Goal: Task Accomplishment & Management: Manage account settings

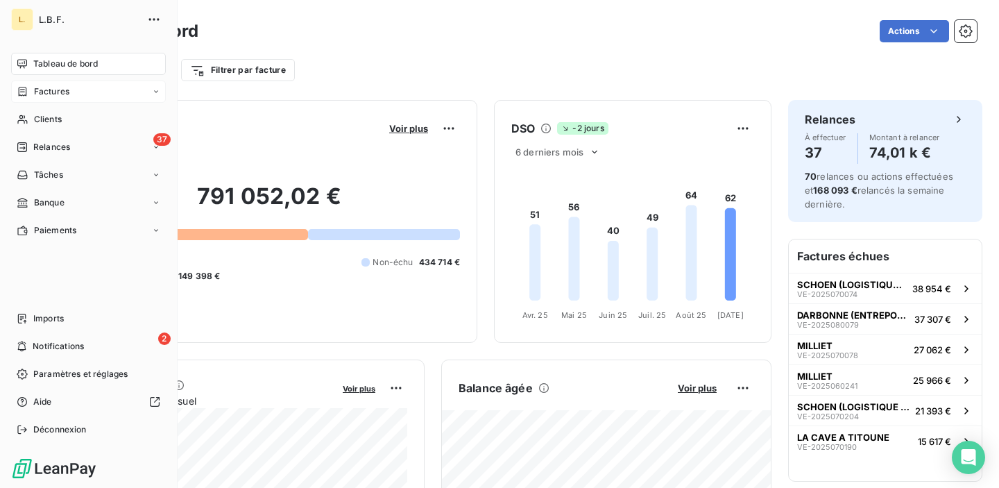
click at [28, 91] on div "Factures" at bounding box center [43, 91] width 53 height 12
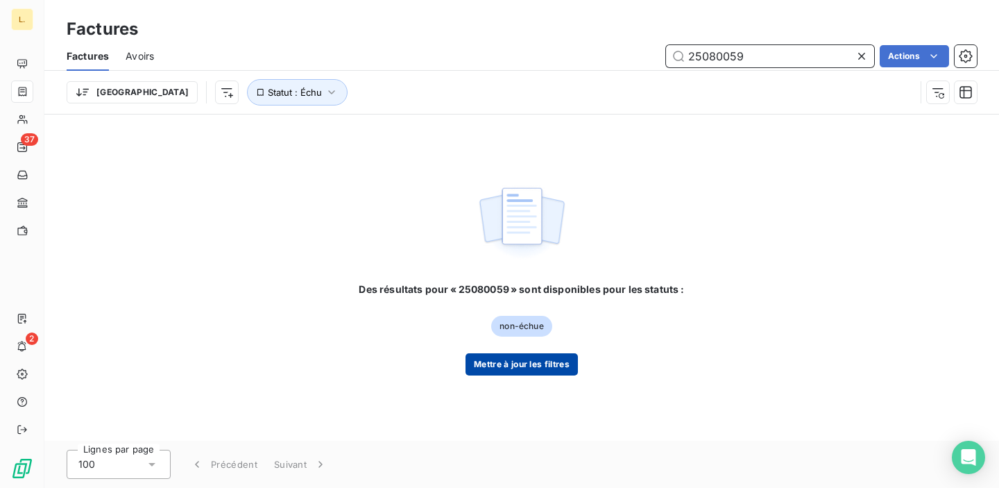
type input "25080059"
click at [554, 356] on button "Mettre à jour les filtres" at bounding box center [522, 364] width 112 height 22
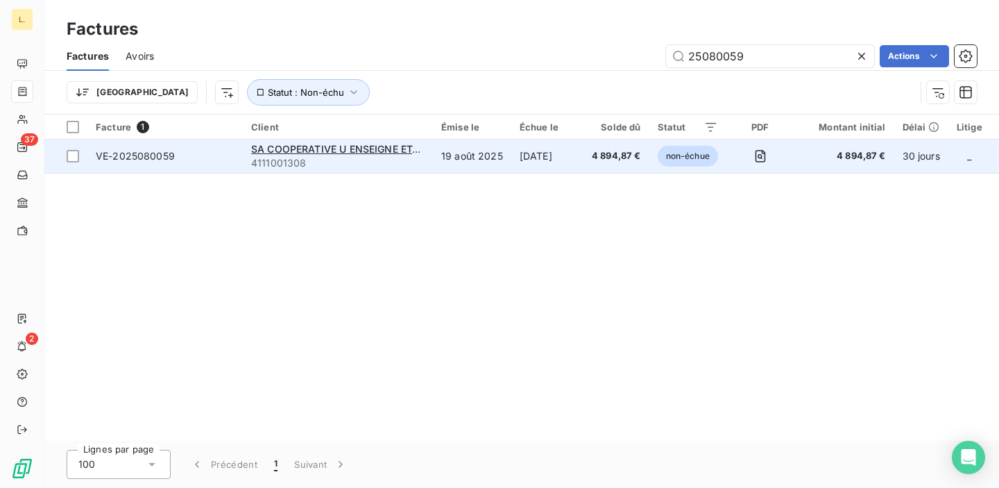
click at [488, 162] on td "19 août 2025" at bounding box center [472, 155] width 78 height 33
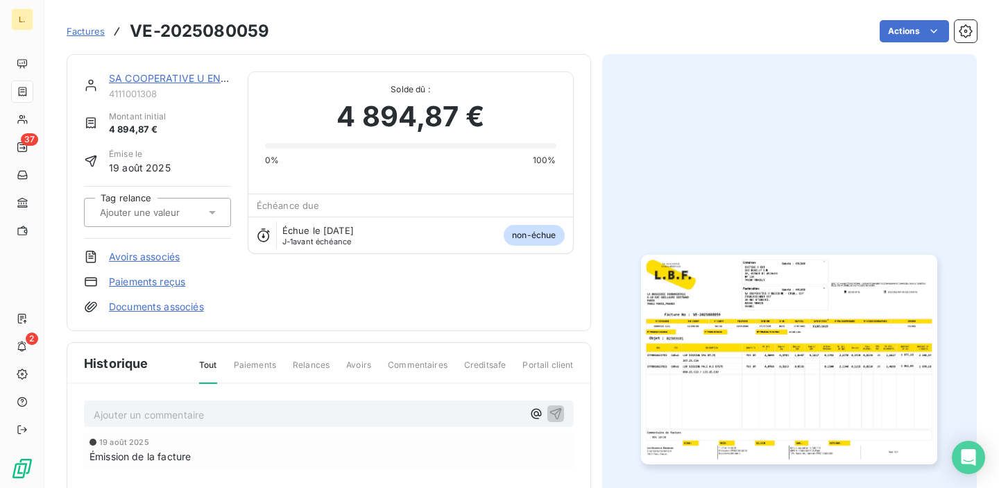
click at [169, 282] on link "Paiements reçus" at bounding box center [147, 282] width 76 height 14
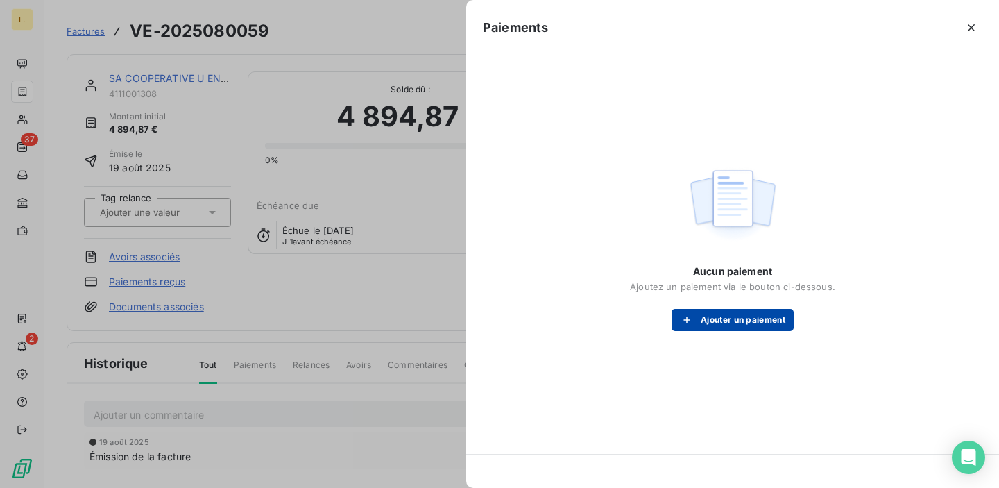
click at [748, 321] on button "Ajouter un paiement" at bounding box center [733, 320] width 122 height 22
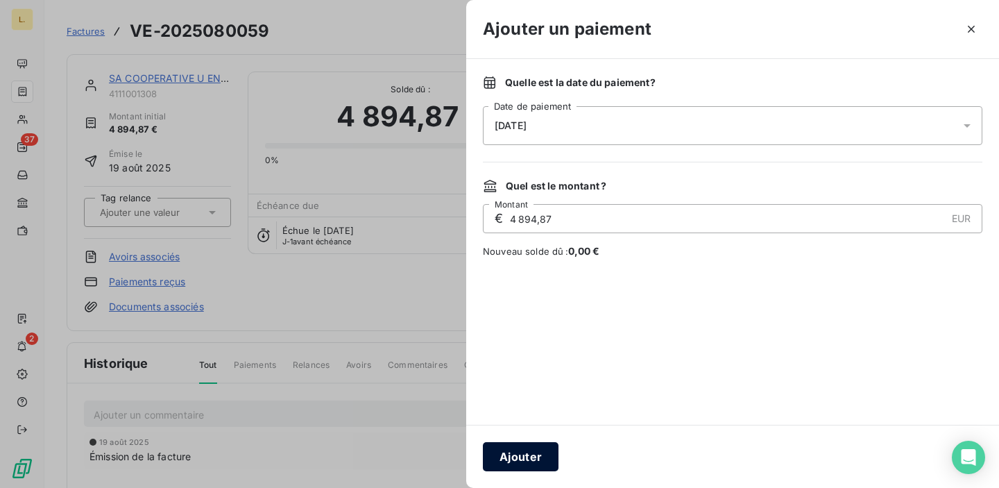
click at [521, 461] on button "Ajouter" at bounding box center [521, 456] width 76 height 29
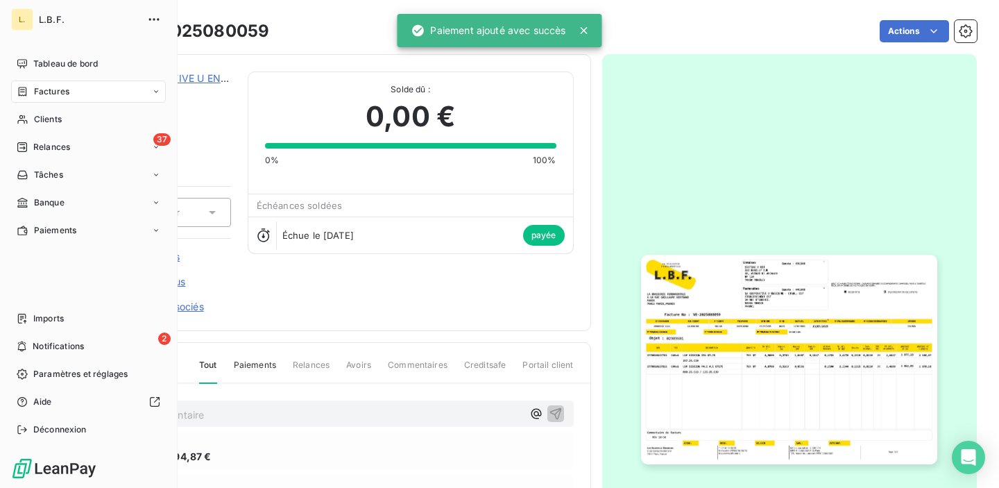
click at [30, 96] on div "Factures" at bounding box center [43, 91] width 53 height 12
click at [28, 97] on div "Factures" at bounding box center [43, 91] width 53 height 12
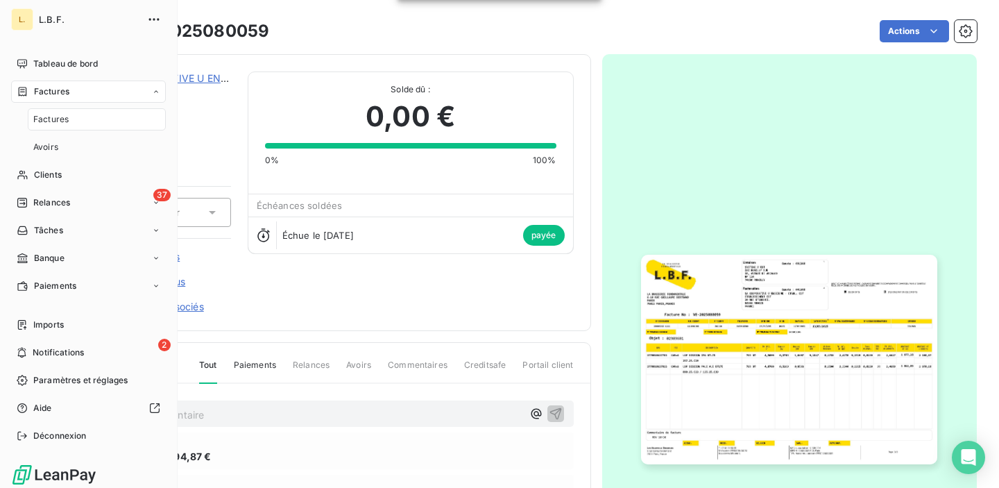
click at [28, 97] on div "Factures" at bounding box center [43, 91] width 53 height 12
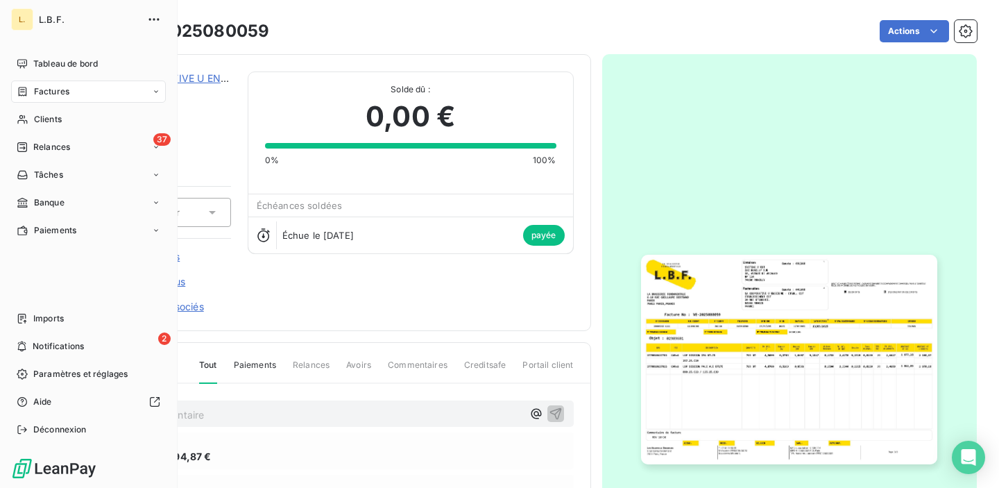
click at [33, 97] on div "Factures" at bounding box center [43, 91] width 53 height 12
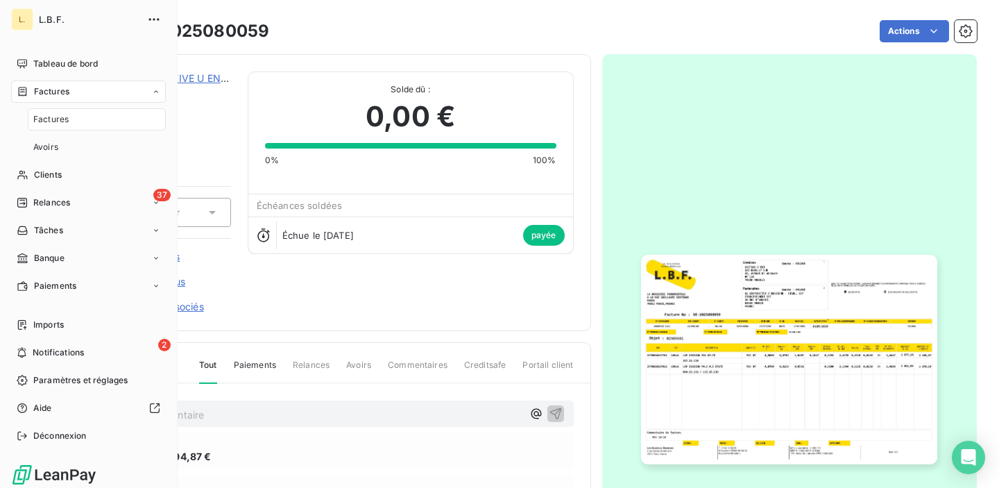
click at [44, 122] on span "Factures" at bounding box center [50, 119] width 35 height 12
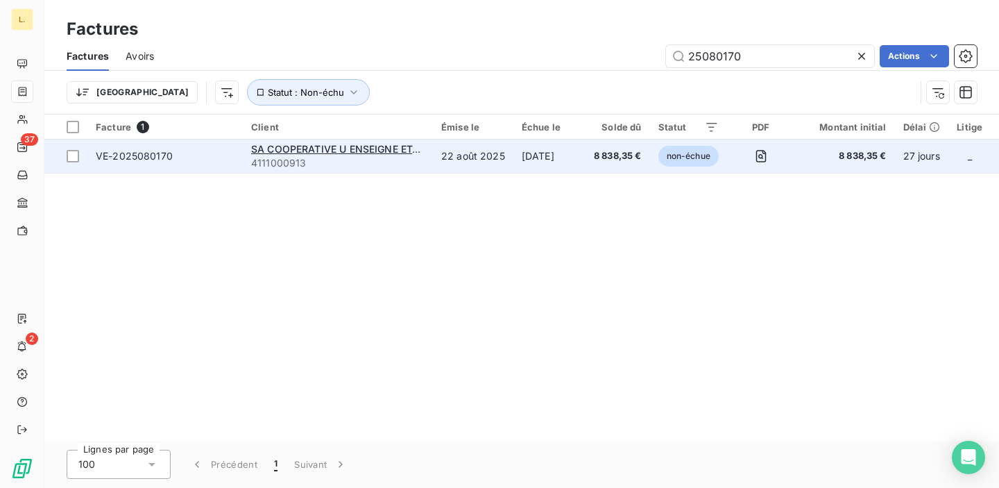
type input "25080170"
click at [563, 165] on td "[DATE]" at bounding box center [549, 155] width 72 height 33
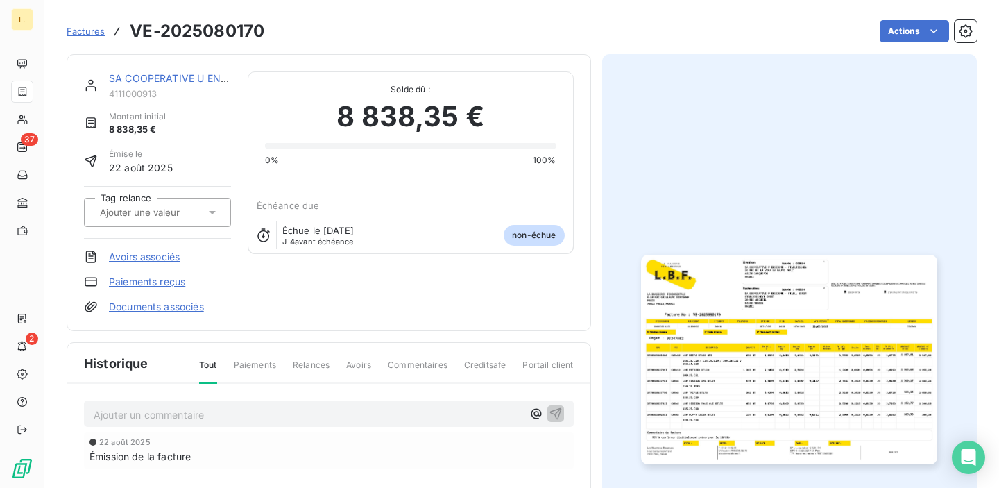
click at [156, 277] on link "Paiements reçus" at bounding box center [147, 282] width 76 height 14
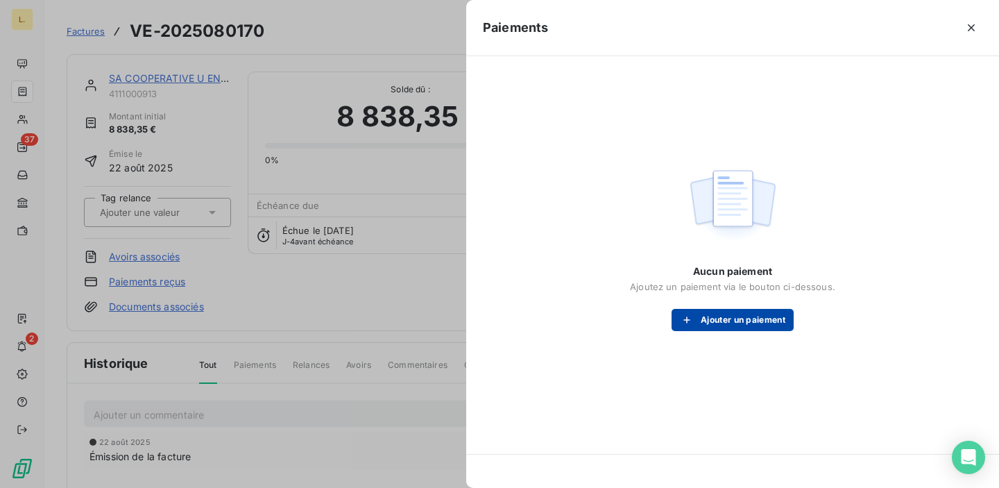
click at [743, 324] on button "Ajouter un paiement" at bounding box center [733, 320] width 122 height 22
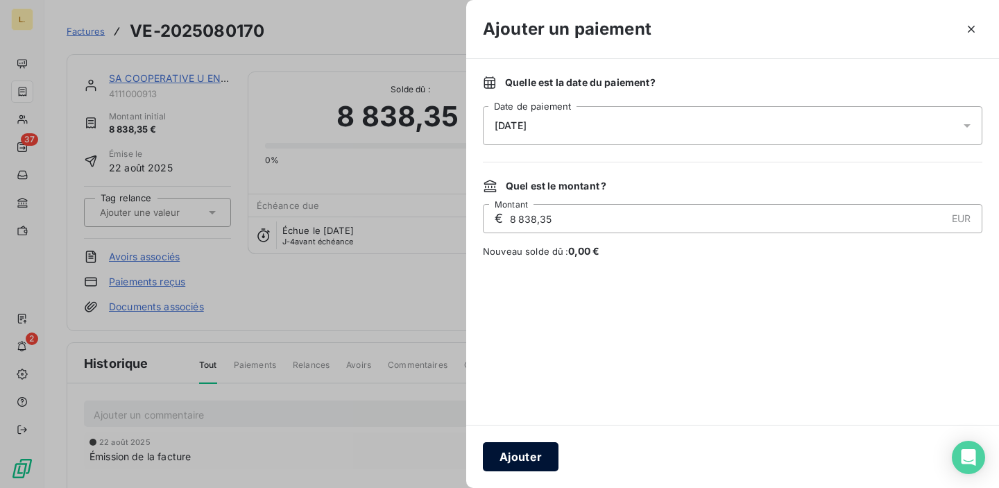
click at [489, 459] on button "Ajouter" at bounding box center [521, 456] width 76 height 29
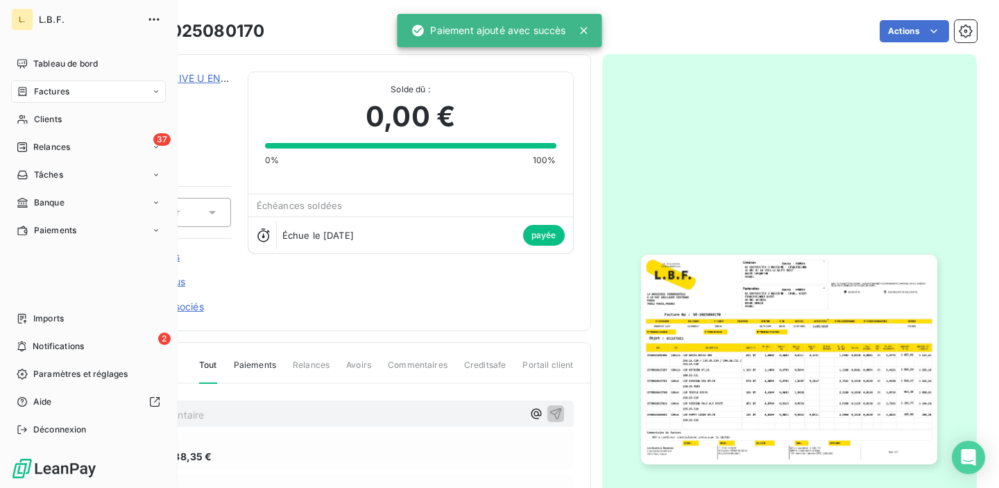
click at [54, 93] on span "Factures" at bounding box center [51, 91] width 35 height 12
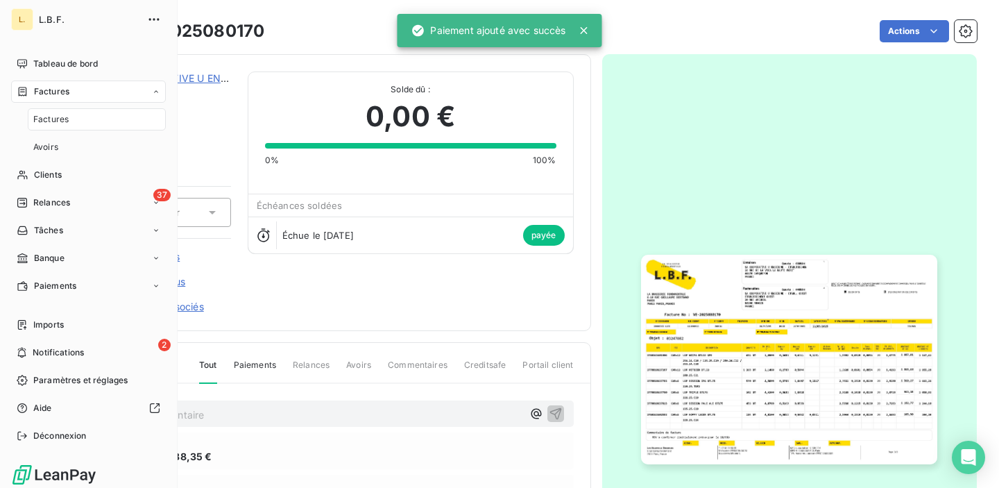
click at [54, 93] on span "Factures" at bounding box center [51, 91] width 35 height 12
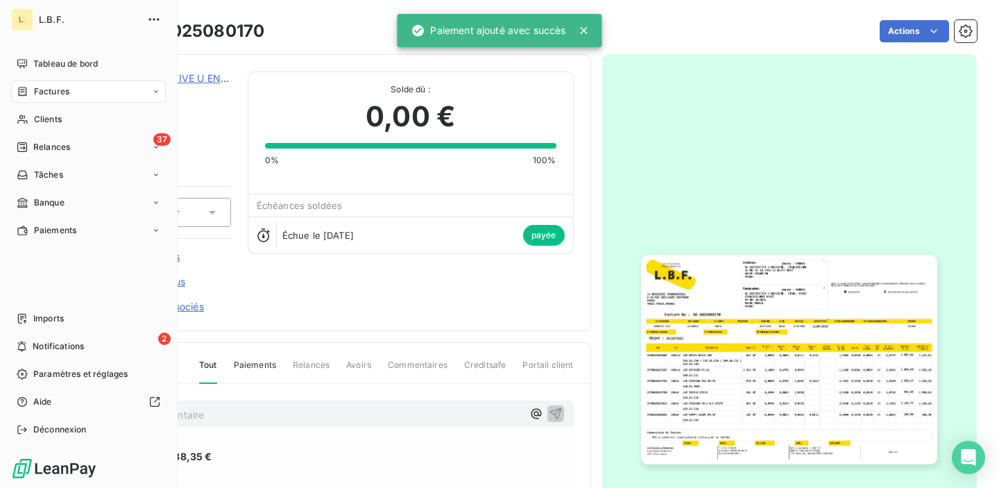
click at [54, 93] on span "Factures" at bounding box center [51, 91] width 35 height 12
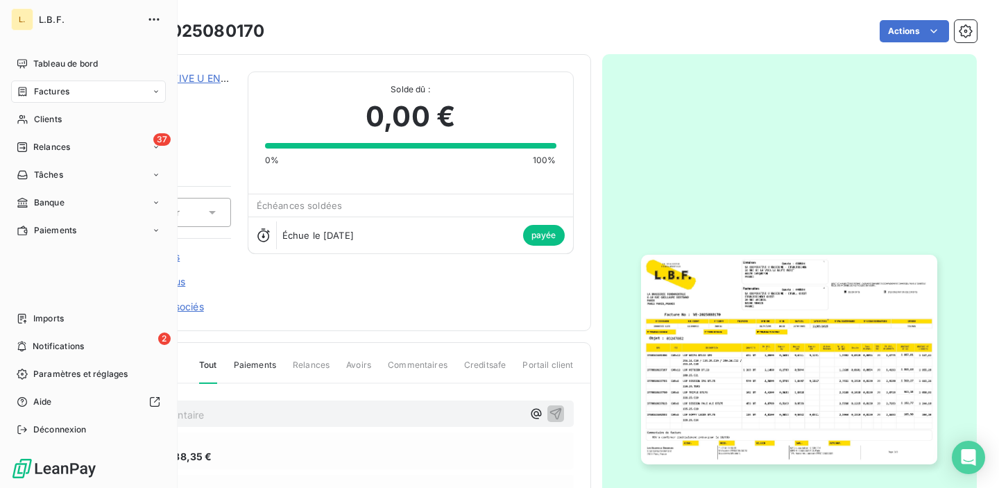
click at [25, 89] on icon at bounding box center [23, 91] width 12 height 11
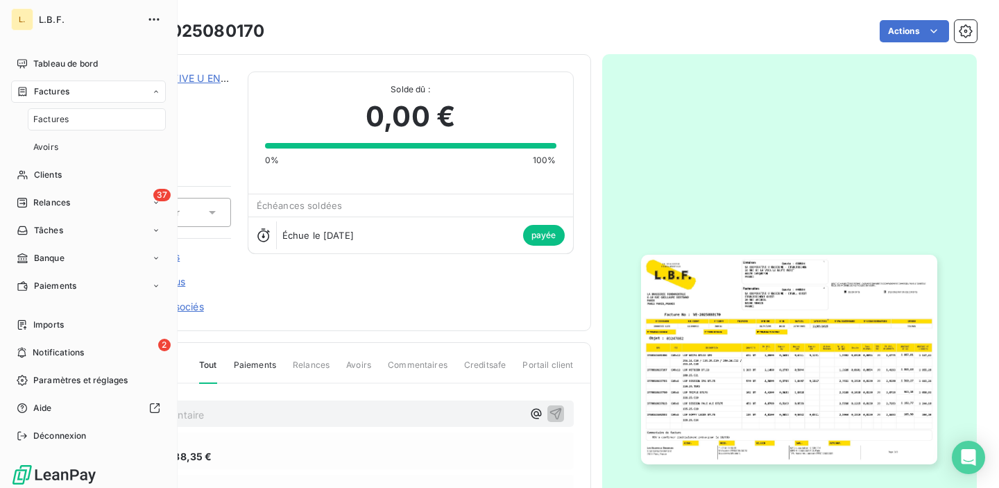
click at [60, 123] on span "Factures" at bounding box center [50, 119] width 35 height 12
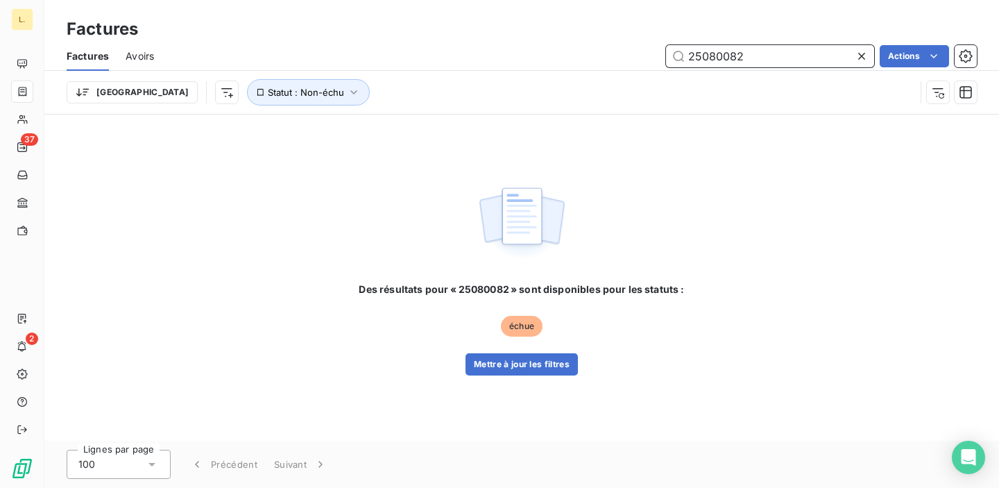
type input "25080082"
click at [502, 376] on div "Des résultats pour « 25080082 » sont disponibles pour les statuts : échue Mettr…" at bounding box center [521, 277] width 955 height 326
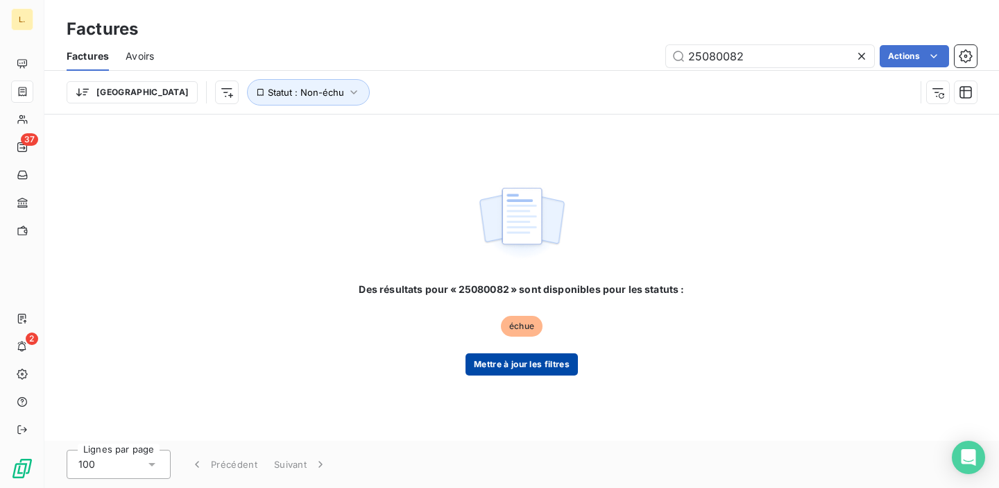
click at [502, 368] on button "Mettre à jour les filtres" at bounding box center [522, 364] width 112 height 22
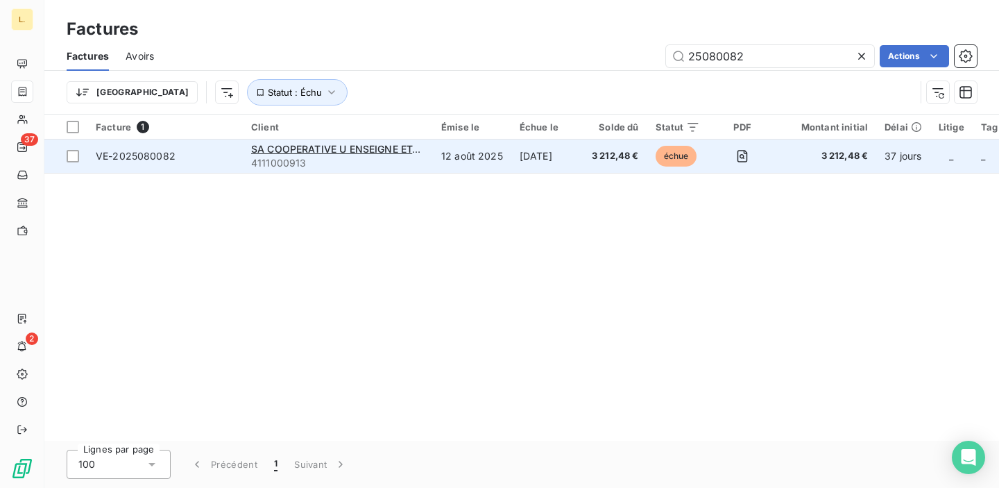
click at [425, 159] on td "SA COOPERATIVE U ENSEIGNE ETABL. OUEST 4111000913" at bounding box center [338, 155] width 190 height 33
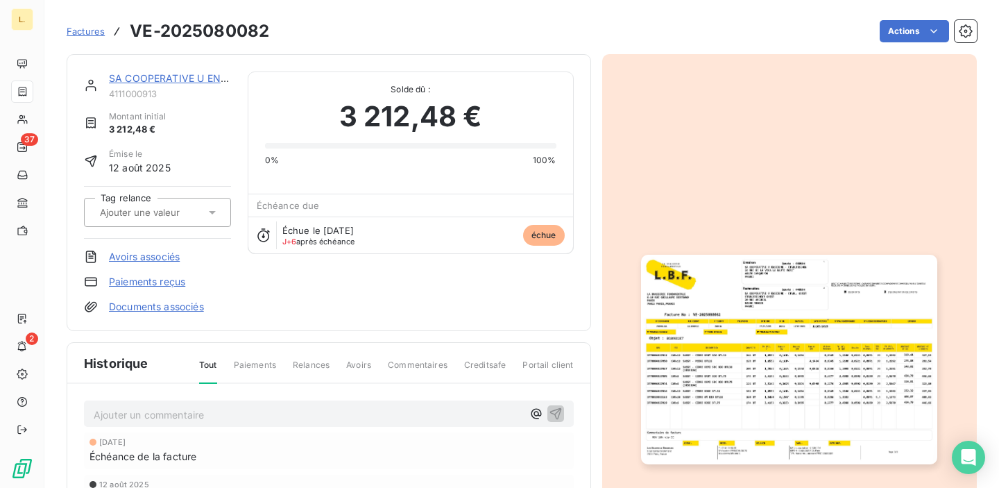
click at [127, 283] on link "Paiements reçus" at bounding box center [147, 282] width 76 height 14
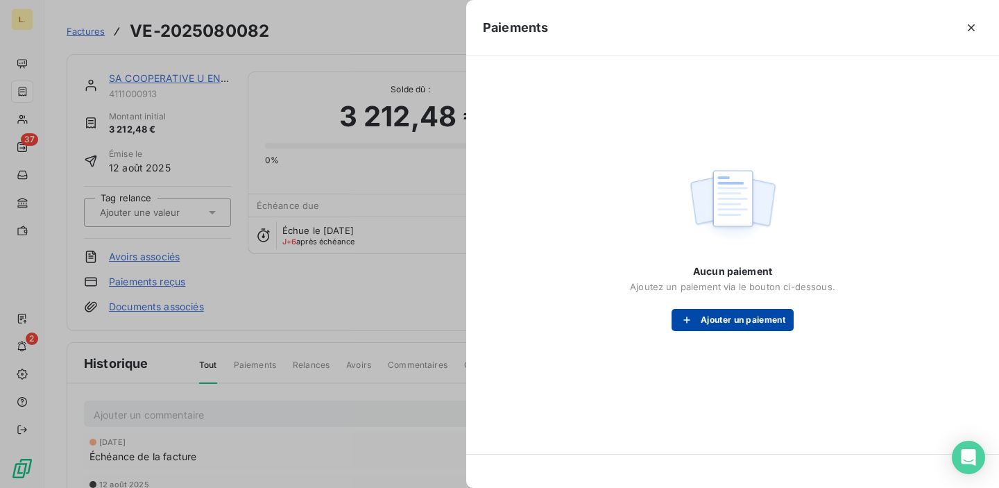
click at [721, 323] on button "Ajouter un paiement" at bounding box center [733, 320] width 122 height 22
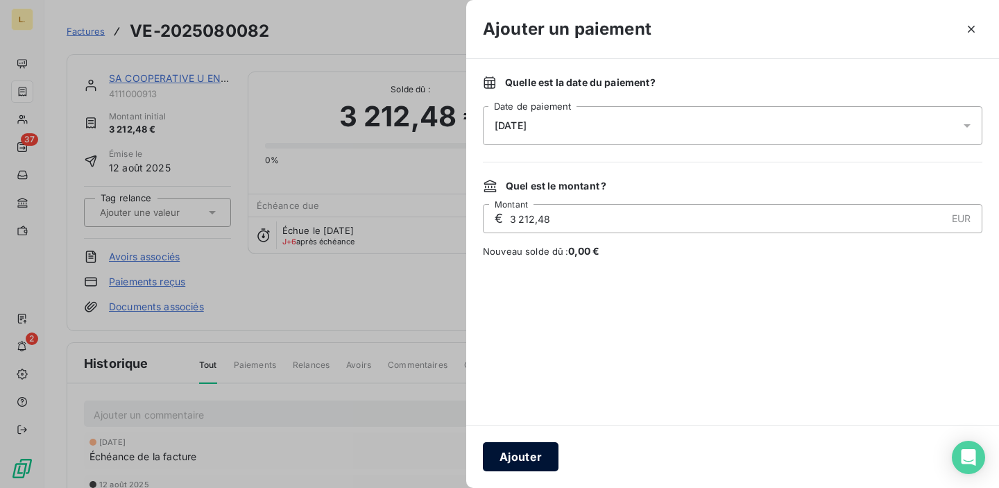
click at [516, 457] on button "Ajouter" at bounding box center [521, 456] width 76 height 29
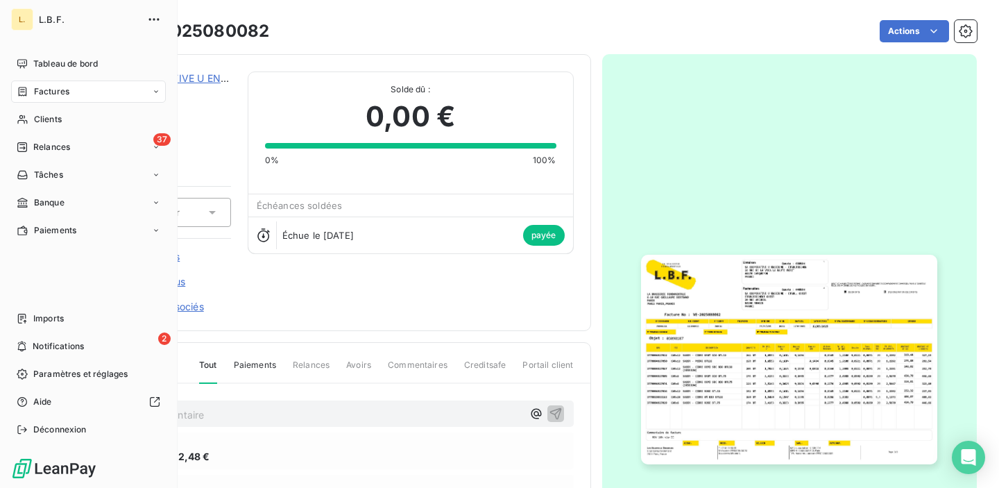
click at [33, 80] on div "Factures" at bounding box center [88, 91] width 155 height 22
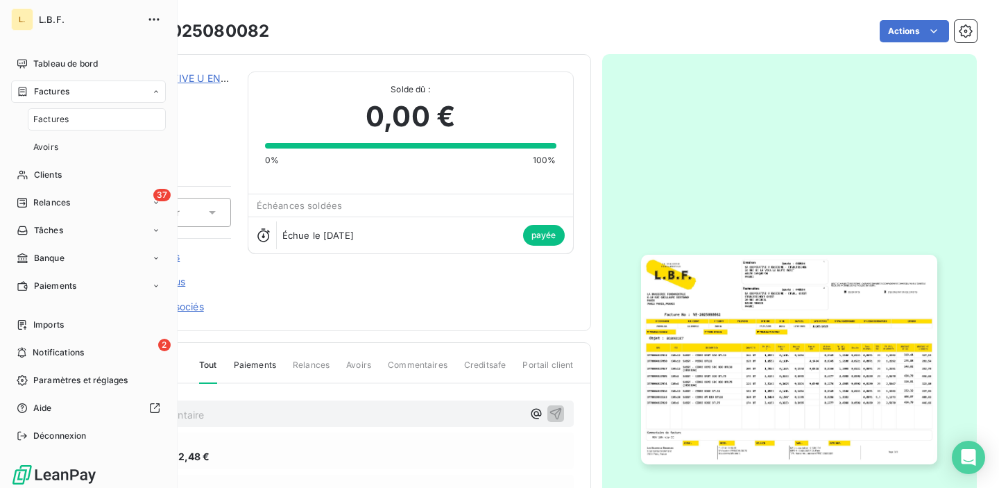
click at [53, 121] on span "Factures" at bounding box center [50, 119] width 35 height 12
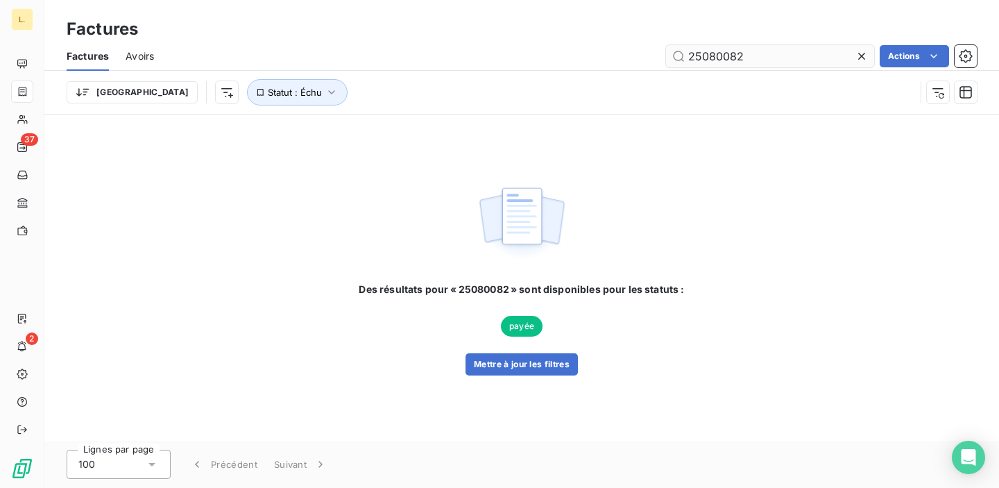
click at [704, 59] on input "25080082" at bounding box center [770, 56] width 208 height 22
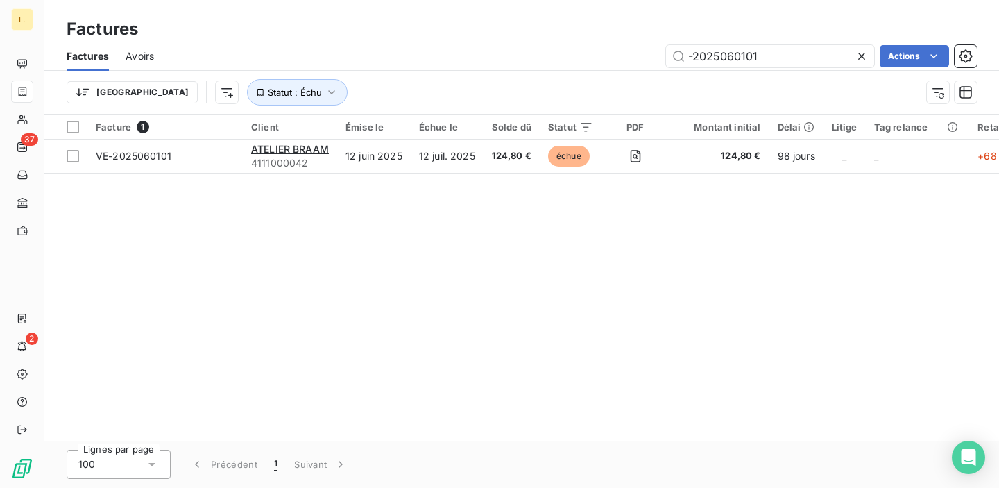
type input "-2025060101"
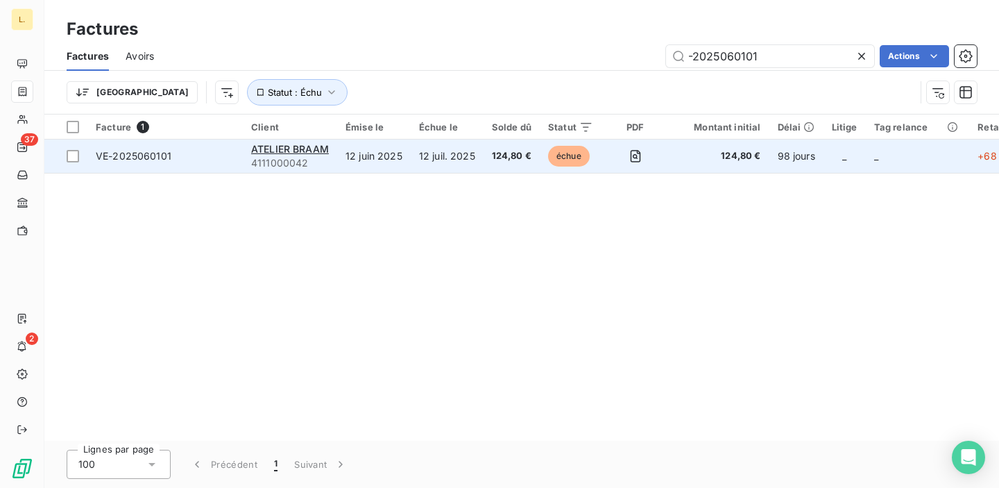
click at [479, 160] on td "12 juil. 2025" at bounding box center [447, 155] width 73 height 33
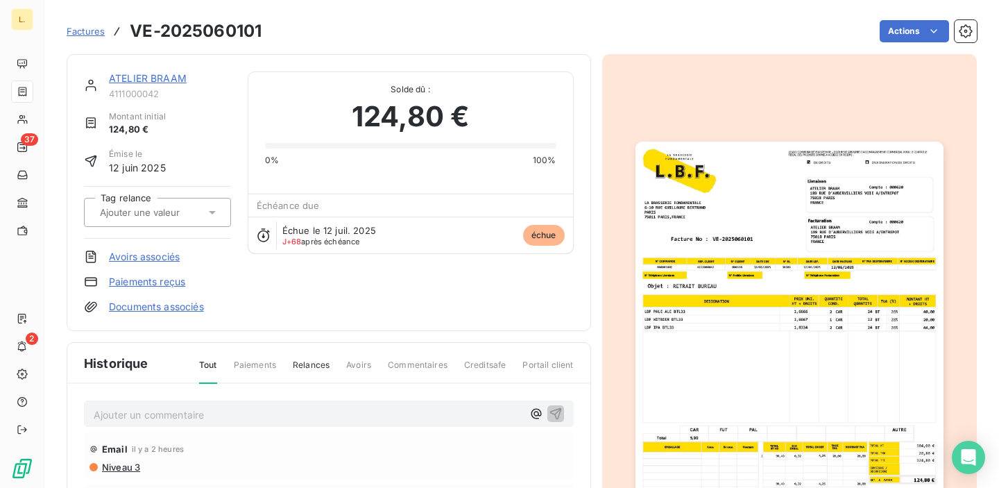
click at [181, 278] on link "Paiements reçus" at bounding box center [147, 282] width 76 height 14
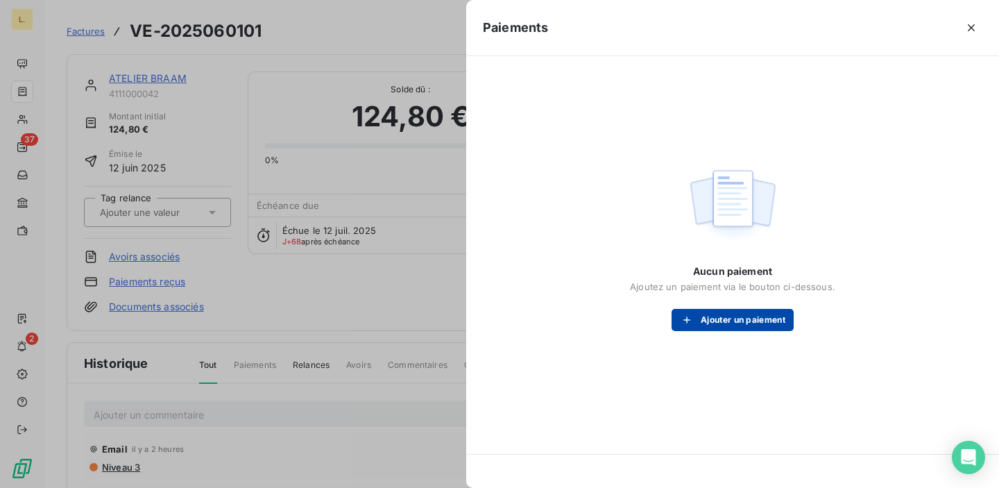
click at [706, 323] on button "Ajouter un paiement" at bounding box center [733, 320] width 122 height 22
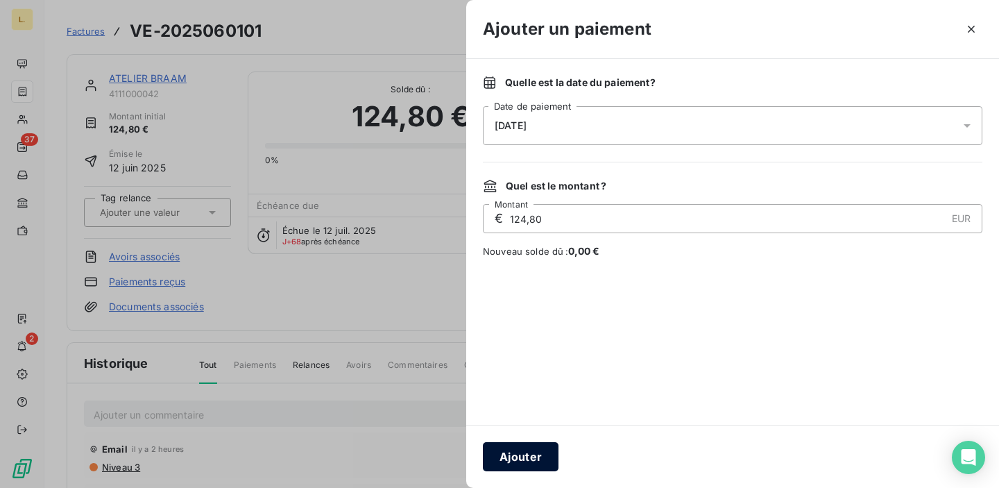
click at [524, 452] on button "Ajouter" at bounding box center [521, 456] width 76 height 29
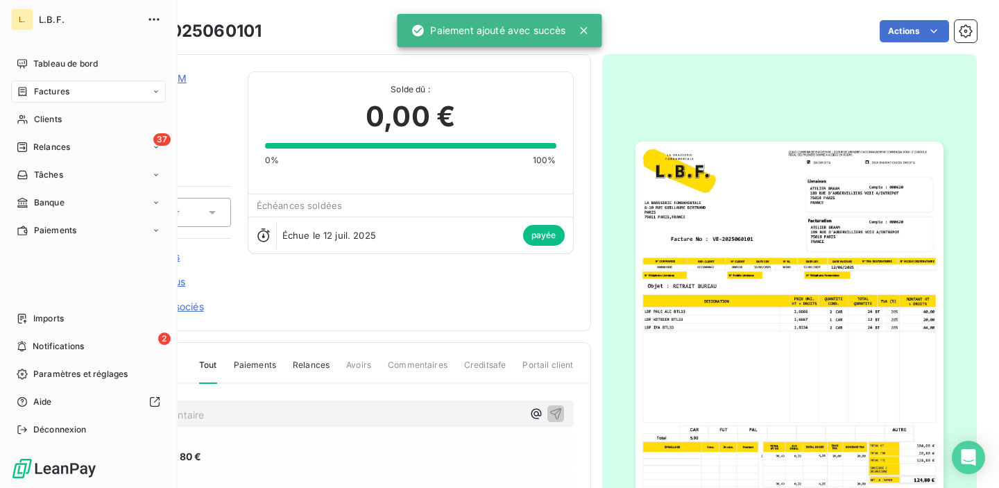
click at [34, 99] on div "Factures" at bounding box center [88, 91] width 155 height 22
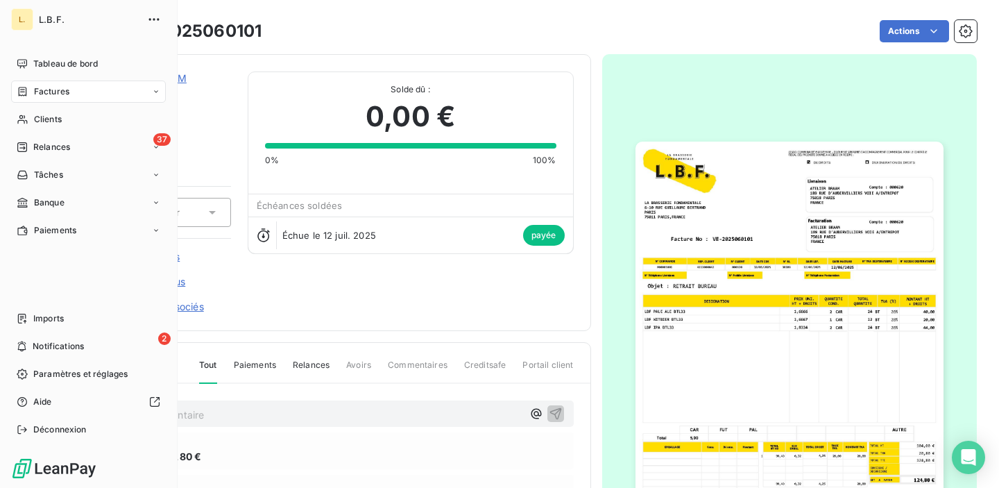
click at [21, 99] on div "Factures" at bounding box center [88, 91] width 155 height 22
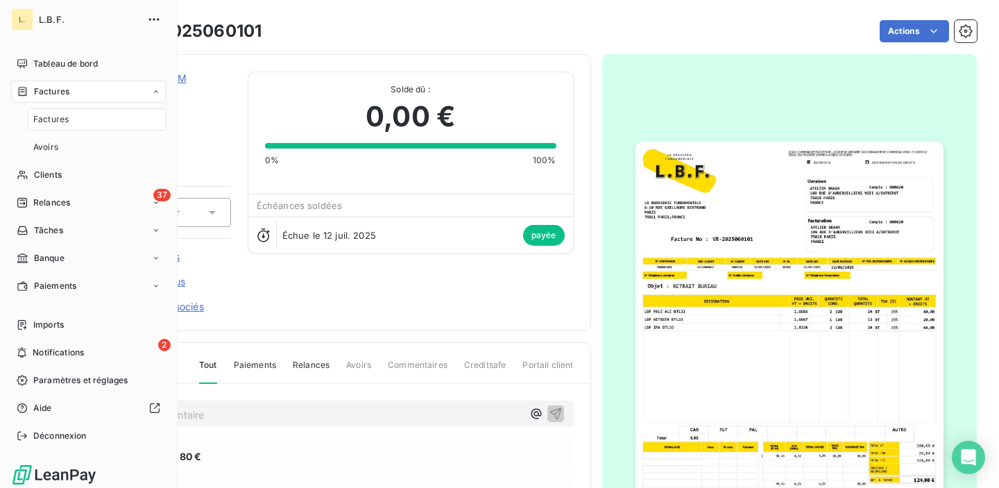
click at [39, 121] on span "Factures" at bounding box center [50, 119] width 35 height 12
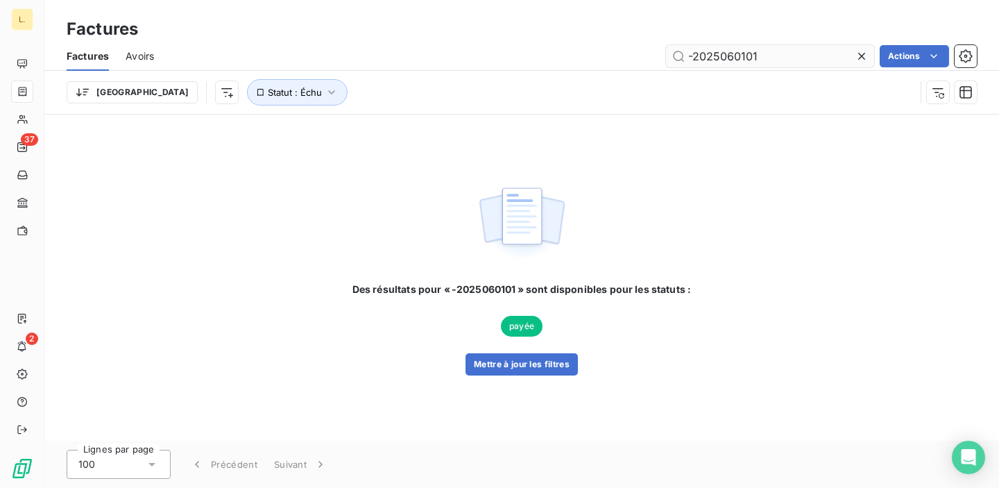
click at [742, 56] on input "-2025060101" at bounding box center [770, 56] width 208 height 22
type input "2025070138"
click at [518, 363] on button "Mettre à jour les filtres" at bounding box center [522, 364] width 112 height 22
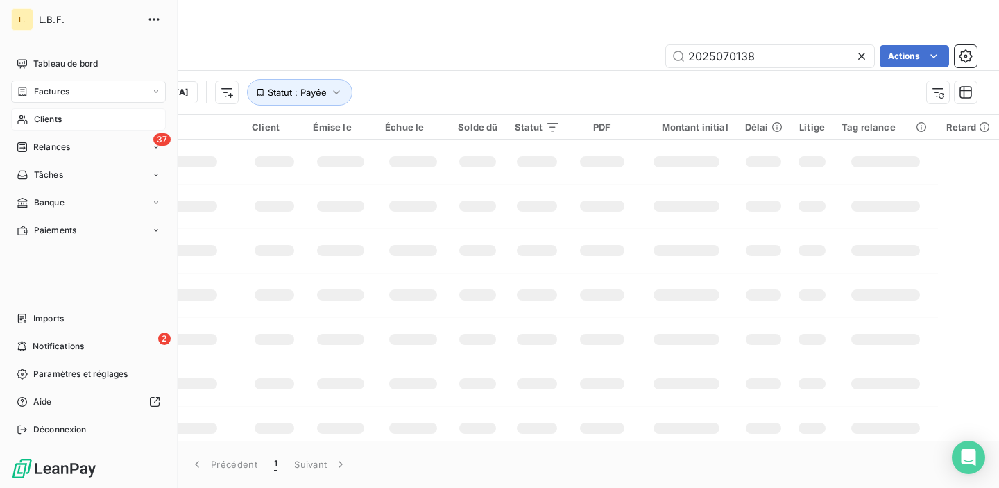
click at [24, 119] on icon at bounding box center [23, 119] width 12 height 11
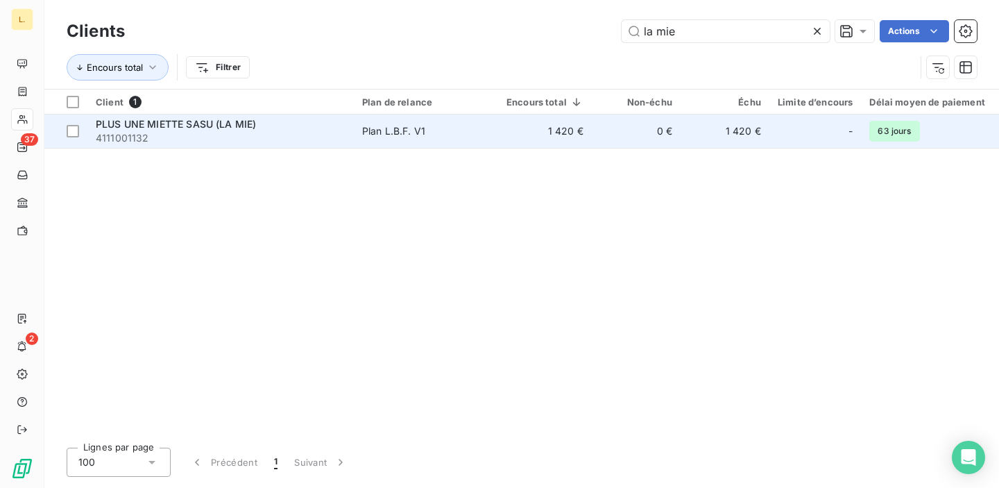
type input "la mie"
click at [631, 126] on td "0 €" at bounding box center [636, 130] width 89 height 33
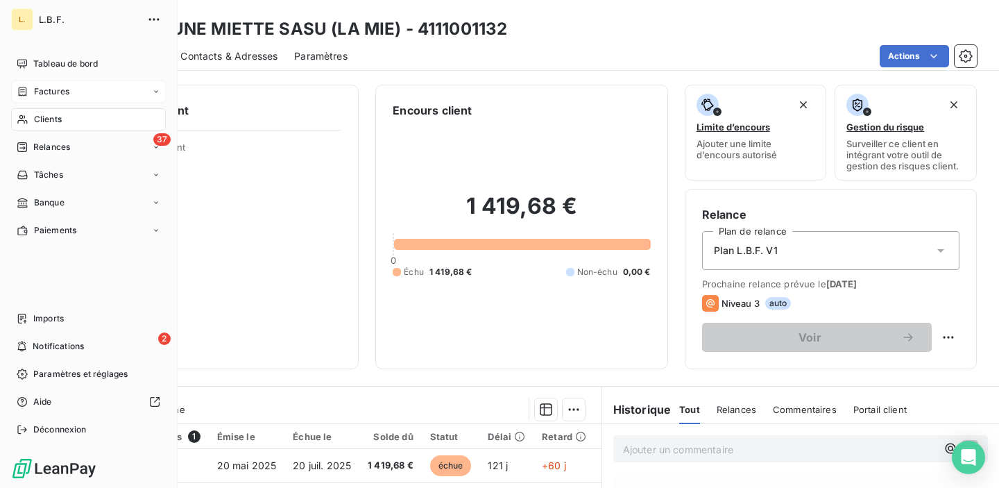
click at [40, 98] on div "Factures" at bounding box center [88, 91] width 155 height 22
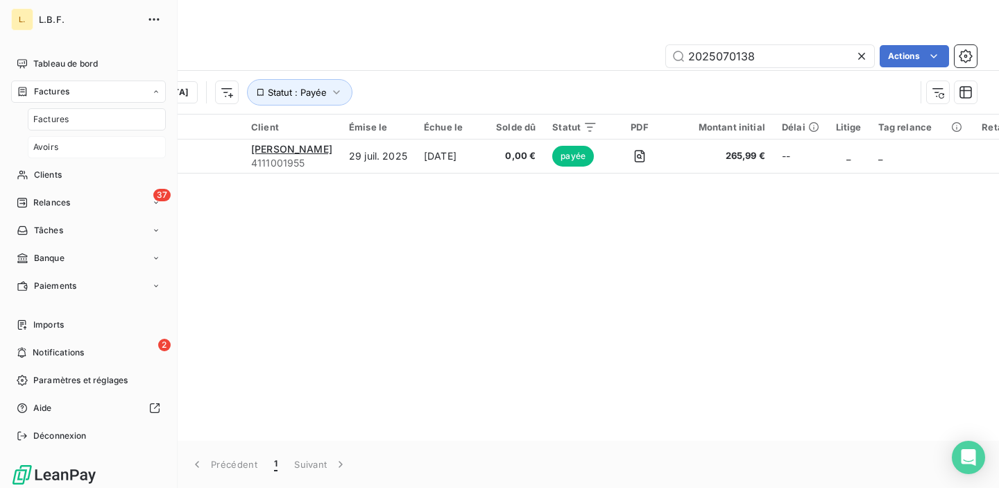
click at [78, 147] on div "Avoirs" at bounding box center [97, 147] width 138 height 22
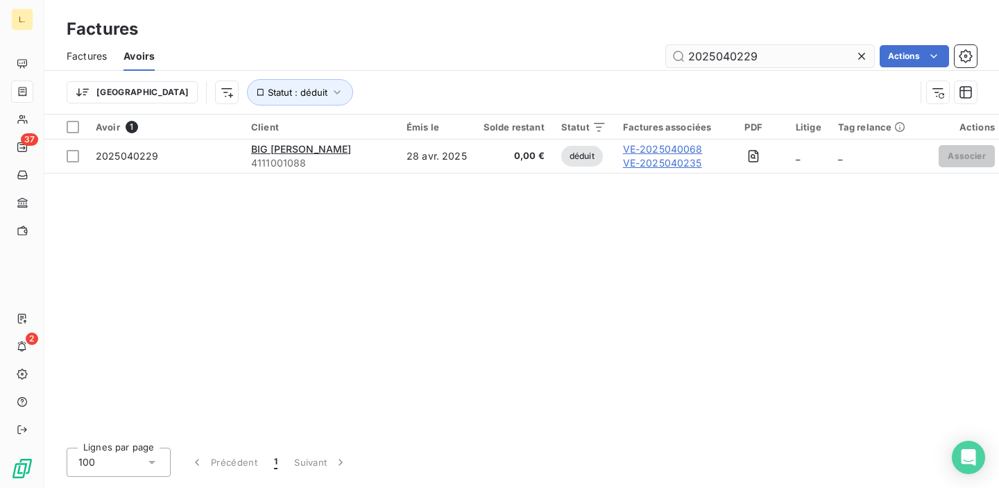
click at [719, 60] on input "2025040229" at bounding box center [770, 56] width 208 height 22
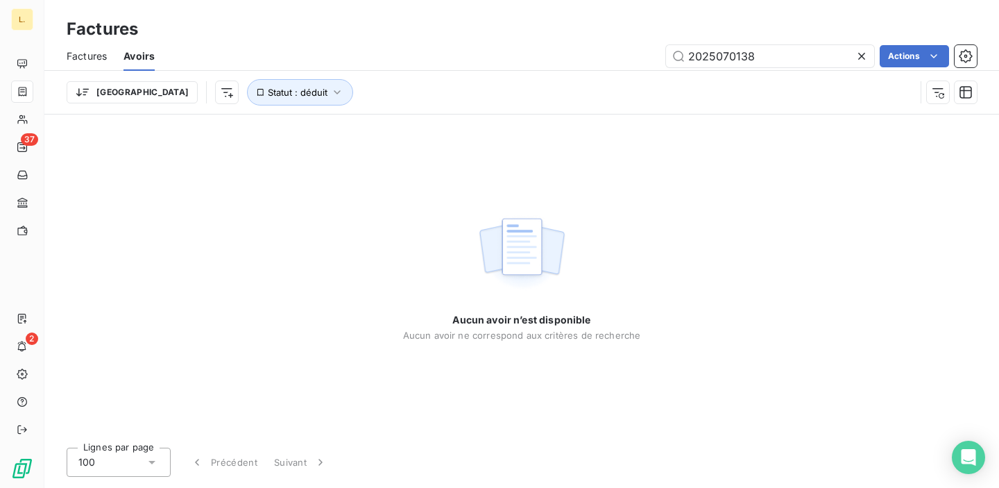
type input "2025070138"
